Goal: Task Accomplishment & Management: Use online tool/utility

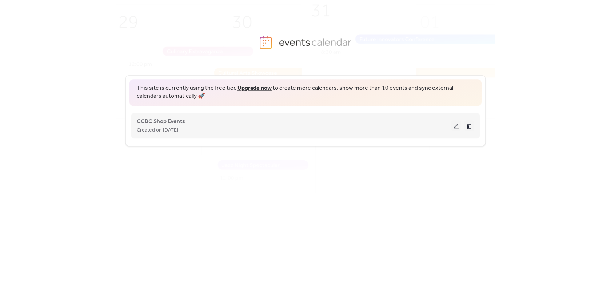
click at [454, 128] on button at bounding box center [456, 125] width 10 height 11
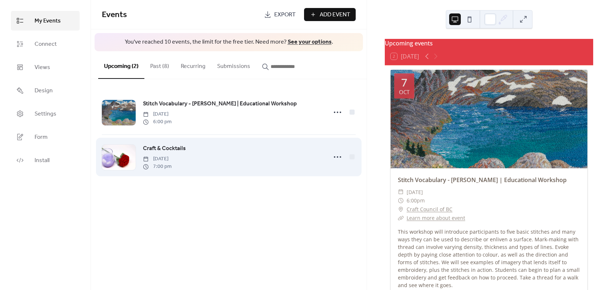
click at [292, 164] on div "Craft & Cocktails [DATE] 7:00 pm" at bounding box center [233, 157] width 180 height 26
click at [314, 155] on div "Craft & Cocktails [DATE] 7:00 pm" at bounding box center [233, 157] width 180 height 26
click at [326, 154] on div "Craft & Cocktails [DATE] 7:00 pm" at bounding box center [229, 157] width 254 height 44
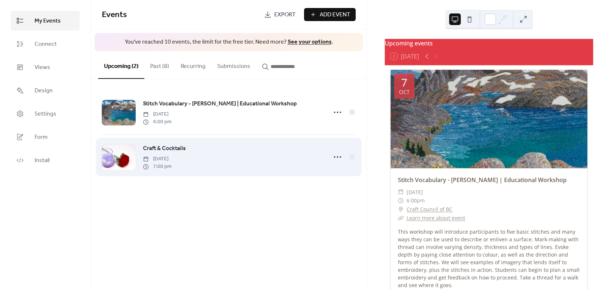
click at [232, 151] on div "Craft & Cocktails [DATE] 7:00 pm" at bounding box center [233, 157] width 180 height 26
click at [172, 160] on span "[DATE]" at bounding box center [157, 159] width 29 height 8
click at [343, 159] on div at bounding box center [337, 157] width 15 height 15
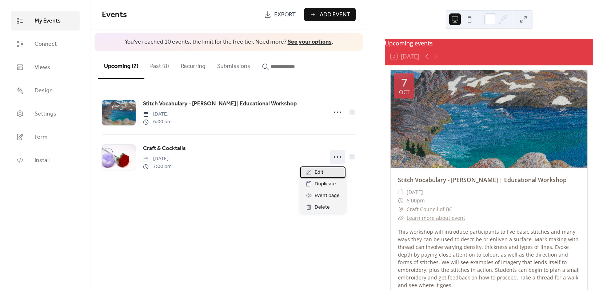
click at [335, 173] on div "Edit" at bounding box center [322, 173] width 45 height 12
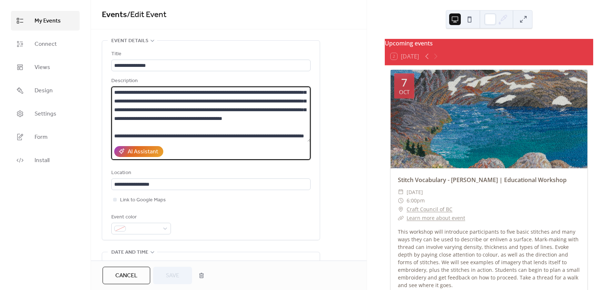
scroll to position [26, 0]
drag, startPoint x: 181, startPoint y: 92, endPoint x: 209, endPoint y: 139, distance: 54.7
click at [209, 139] on textarea "**********" at bounding box center [210, 114] width 199 height 55
